Goal: Task Accomplishment & Management: Manage account settings

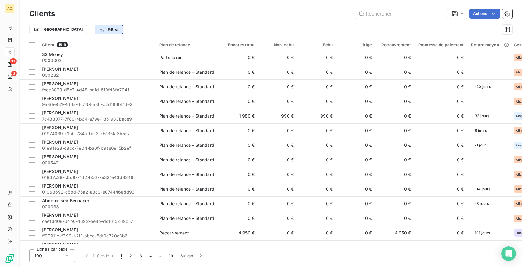
click at [78, 29] on html "AC 19 3 Clients Actions Trier Filtrer Client 1819 Plan de relance Encours total…" at bounding box center [261, 133] width 522 height 267
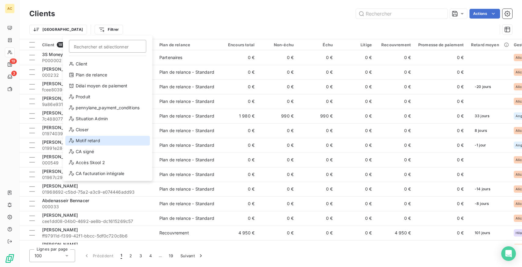
scroll to position [66, 0]
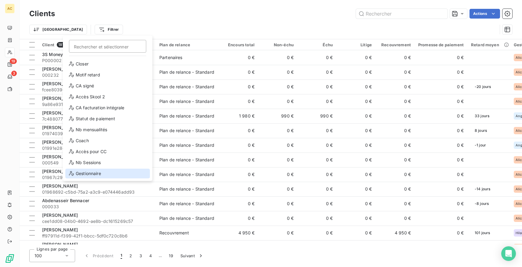
click at [89, 174] on div "Gestionnaire" at bounding box center [107, 174] width 84 height 10
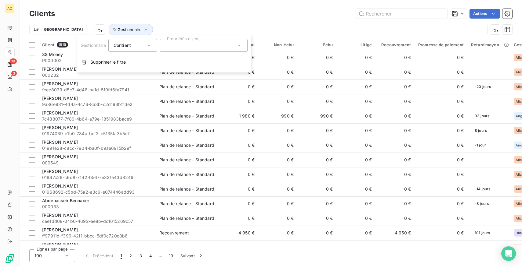
click at [144, 47] on div "Contient" at bounding box center [129, 45] width 32 height 9
click at [140, 69] on span "Ne contient pas" at bounding box center [136, 70] width 33 height 5
click at [181, 39] on div at bounding box center [204, 45] width 88 height 13
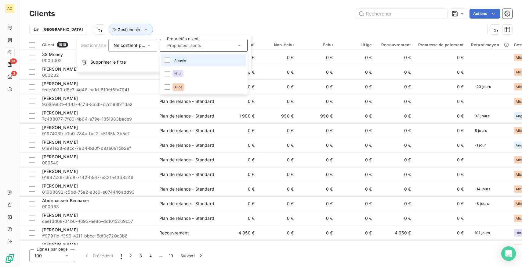
click at [183, 57] on div "Angèle" at bounding box center [179, 60] width 15 height 7
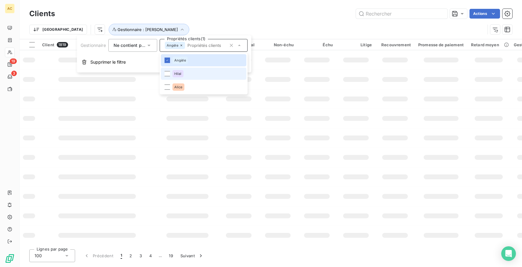
click at [180, 76] on div "Hilal" at bounding box center [177, 73] width 11 height 7
click at [186, 87] on li "Alice" at bounding box center [203, 87] width 85 height 12
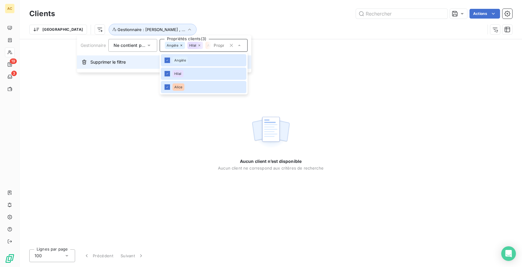
click at [138, 59] on button "Supprimer le filtre" at bounding box center [164, 62] width 174 height 13
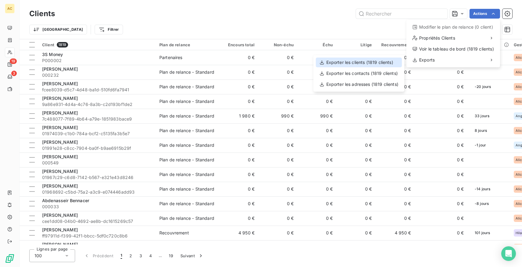
click at [372, 61] on div "Exporter les clients (1819 clients)" at bounding box center [359, 63] width 86 height 10
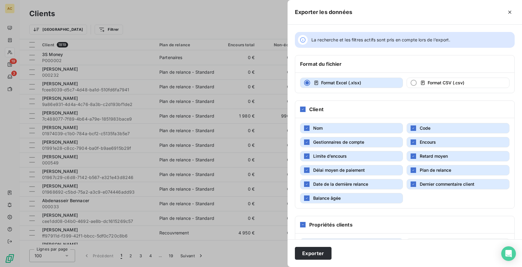
click at [230, 9] on div at bounding box center [261, 133] width 522 height 267
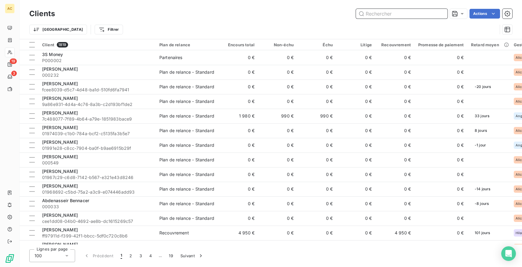
click at [393, 14] on input "text" at bounding box center [401, 14] width 91 height 10
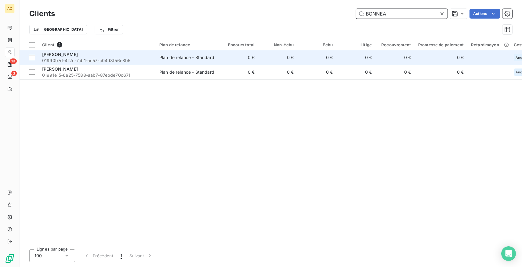
type input "BONNEA"
click at [136, 61] on span "01990b7d-4f2c-7cb1-ac57-c04d8f56e8b5" at bounding box center [97, 61] width 110 height 6
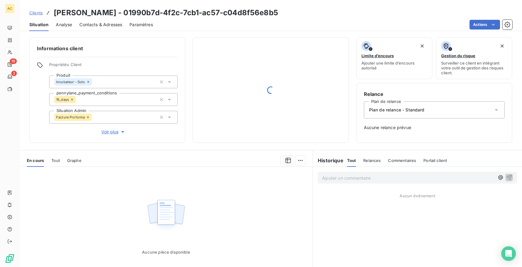
click at [38, 13] on span "Clients" at bounding box center [35, 12] width 13 height 5
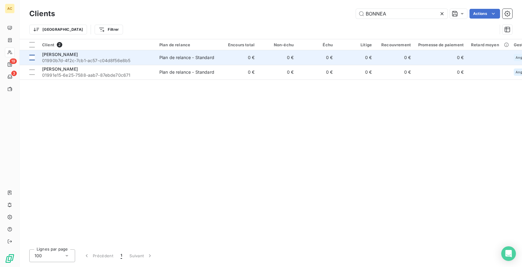
click at [33, 58] on div at bounding box center [31, 57] width 5 height 5
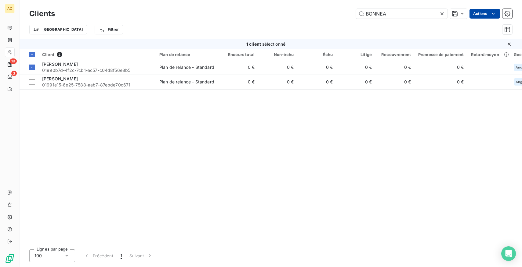
click at [496, 15] on html "AC 19 3 Clients BONNEA Actions Trier Filtrer 1 client sélectionné Client 2 Plan…" at bounding box center [261, 133] width 522 height 267
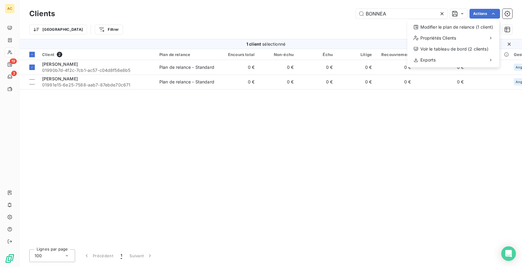
click at [374, 176] on html "AC 19 3 Clients BONNEA Actions Modifier le plan de relance (1 client) Propriété…" at bounding box center [261, 133] width 522 height 267
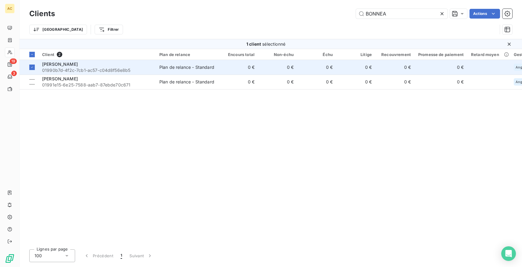
click at [197, 73] on td "Plan de relance - Standard" at bounding box center [187, 67] width 63 height 15
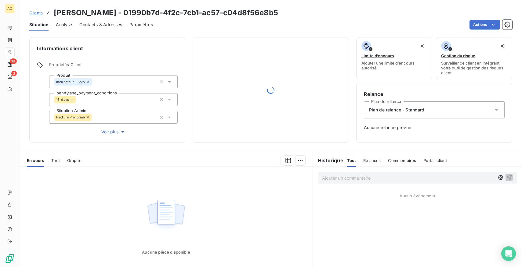
click at [380, 180] on p "Ajouter un commentaire ﻿" at bounding box center [408, 178] width 172 height 8
click at [321, 176] on div "À supprimer - facture proforma client créé dans Leanpay, erreur sur le nom" at bounding box center [417, 177] width 199 height 11
click at [508, 176] on icon "button" at bounding box center [508, 177] width 5 height 5
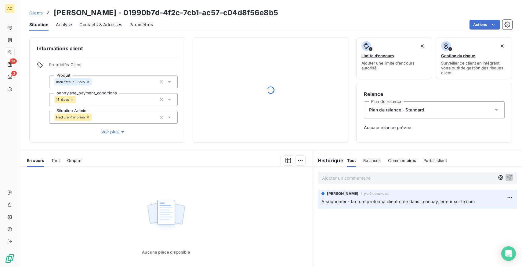
click at [35, 13] on span "Clients" at bounding box center [35, 12] width 13 height 5
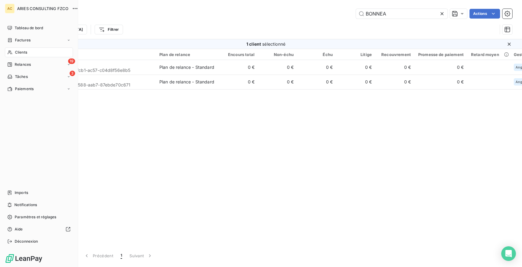
click at [27, 52] on span "Clients" at bounding box center [21, 52] width 12 height 5
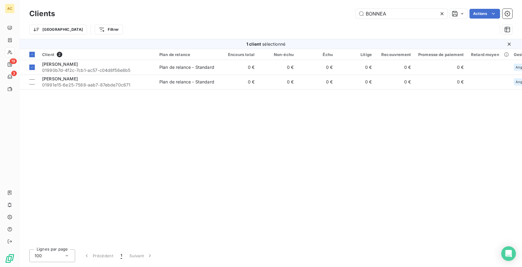
click at [442, 15] on icon at bounding box center [442, 14] width 6 height 6
